Goal: Task Accomplishment & Management: Use online tool/utility

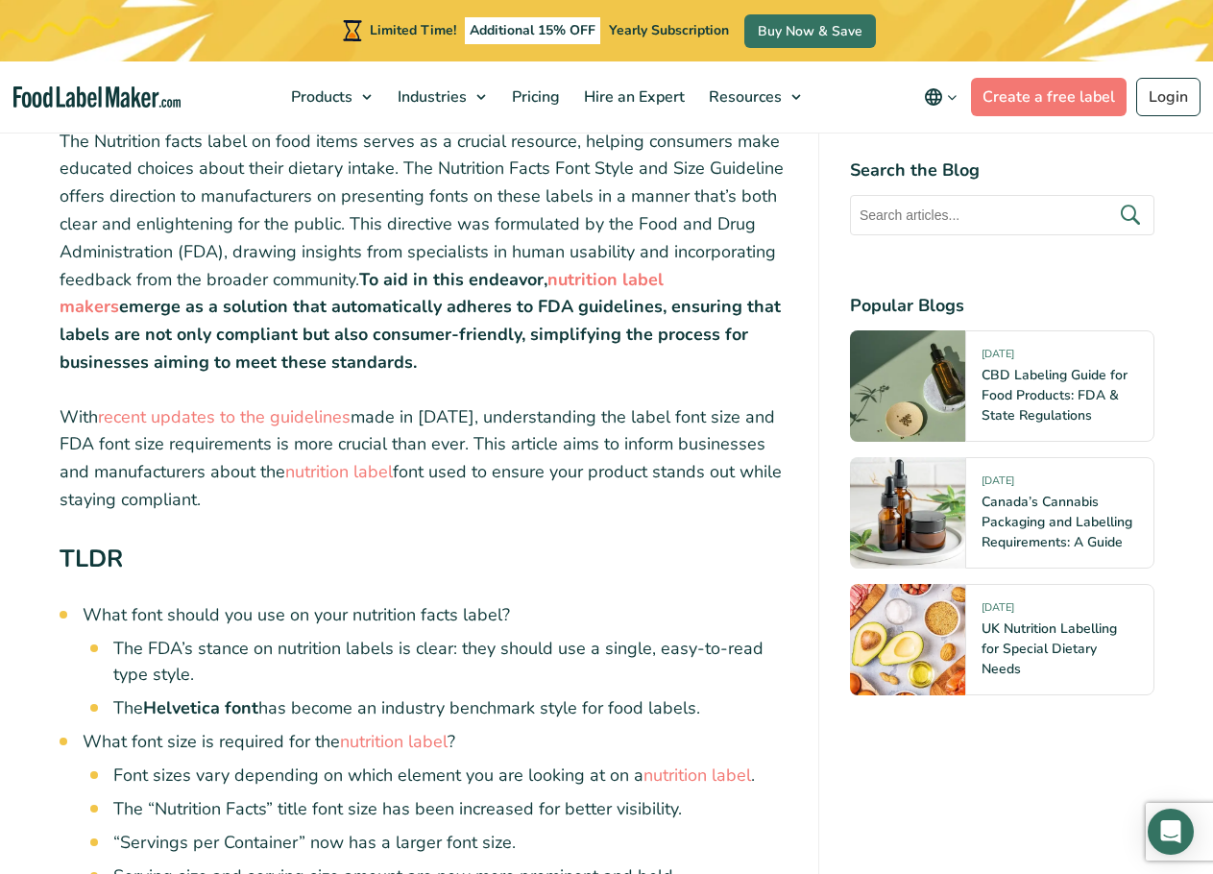
scroll to position [961, 0]
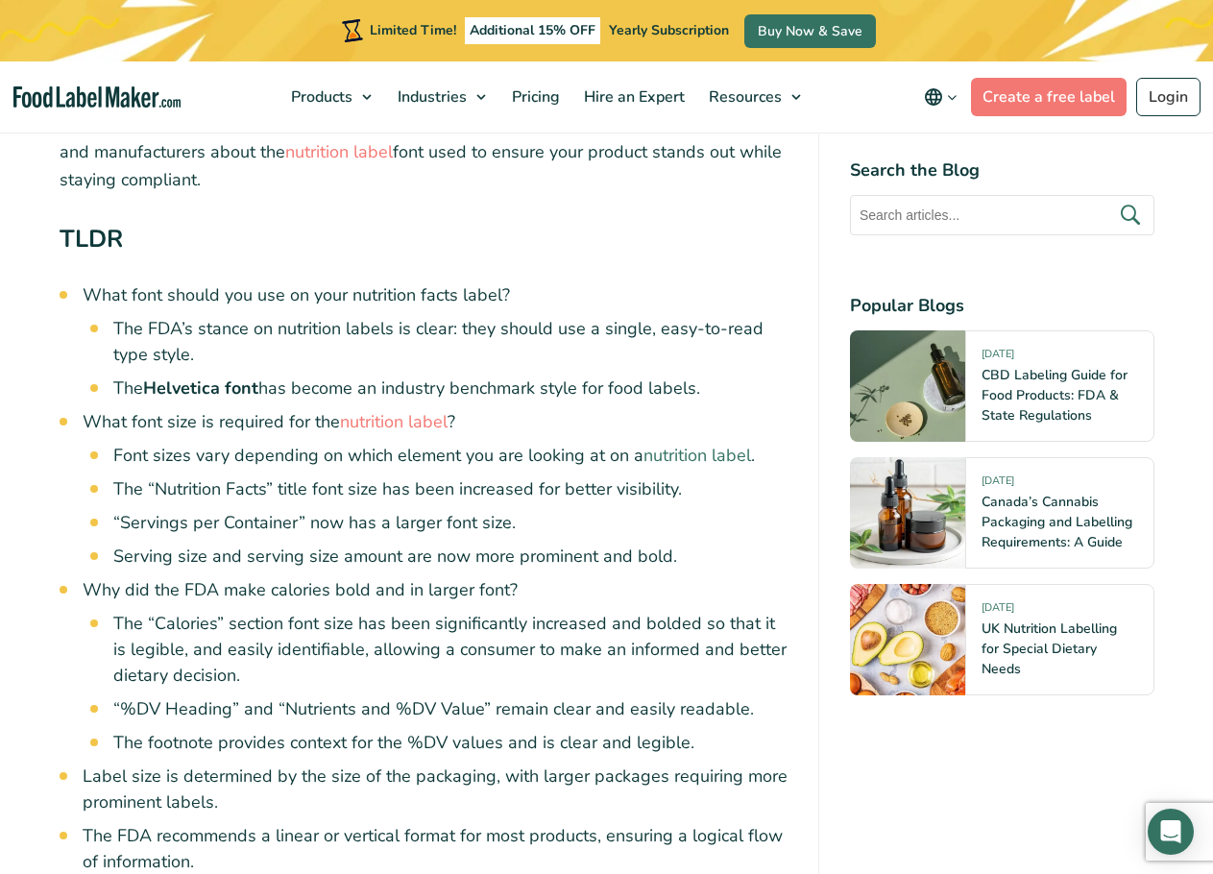
click at [671, 449] on link "nutrition label" at bounding box center [698, 455] width 108 height 23
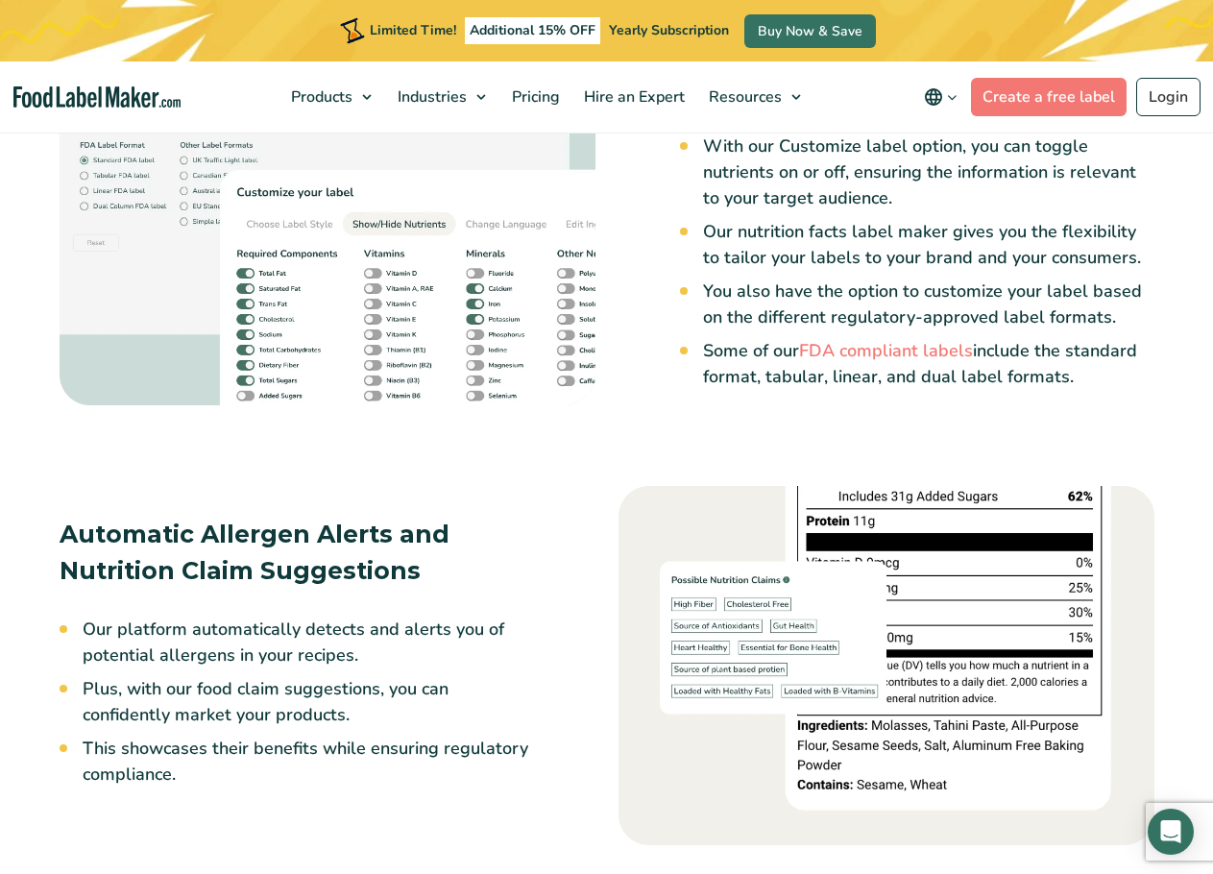
scroll to position [2882, 0]
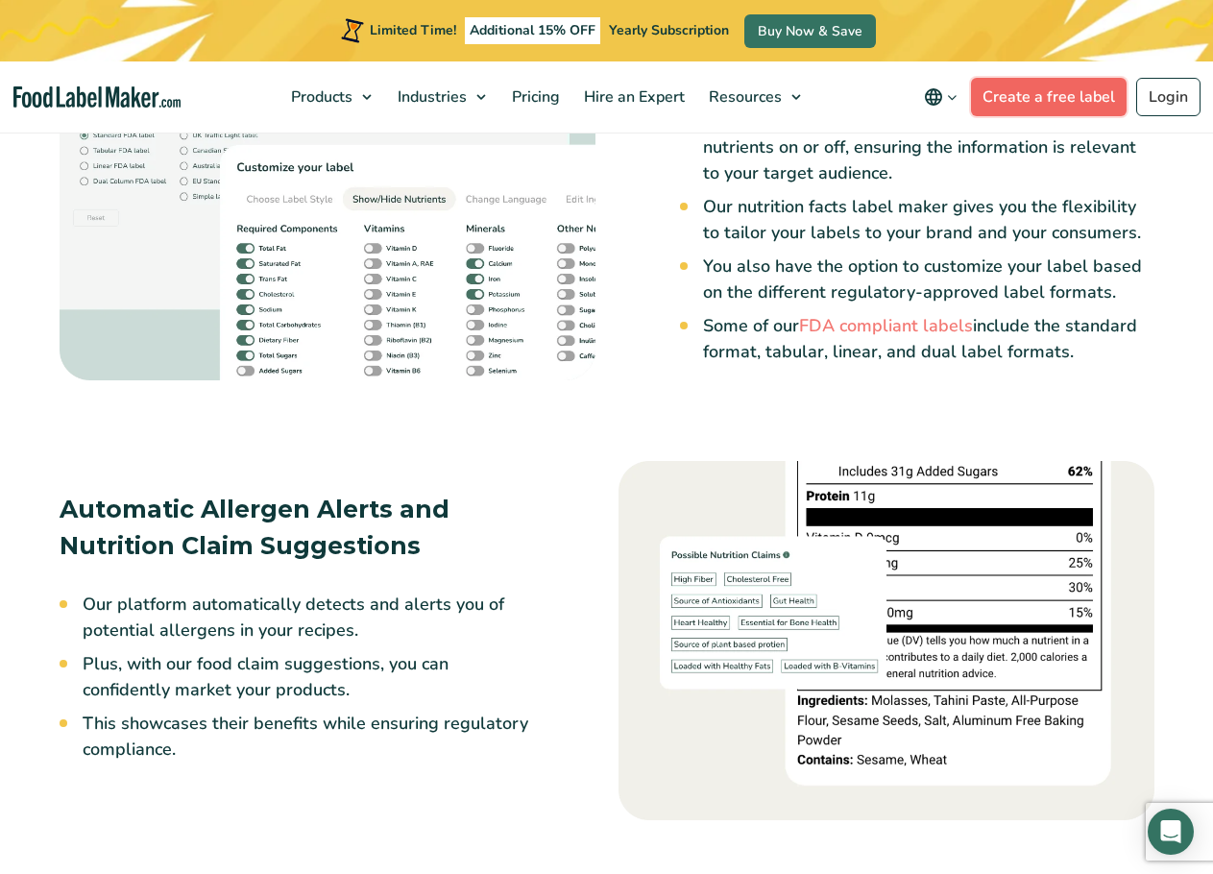
click at [1086, 97] on link "Create a free label" at bounding box center [1049, 97] width 156 height 38
